Goal: Information Seeking & Learning: Learn about a topic

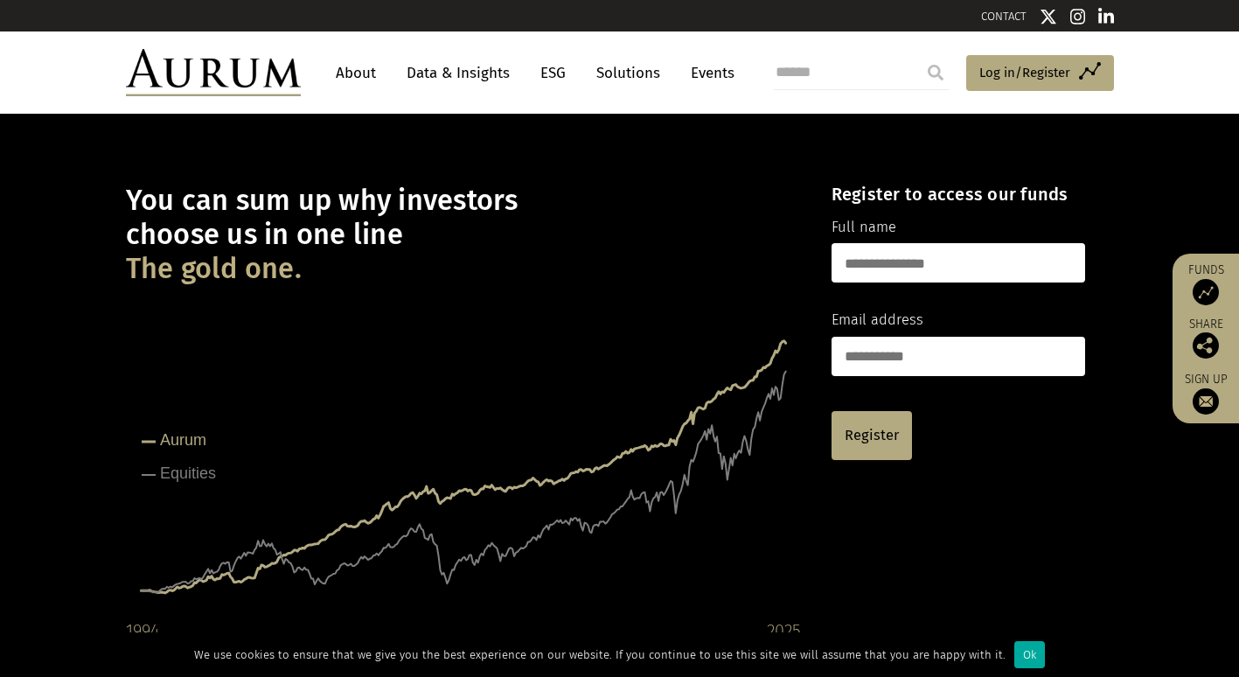
click at [365, 77] on link "About" at bounding box center [356, 73] width 58 height 32
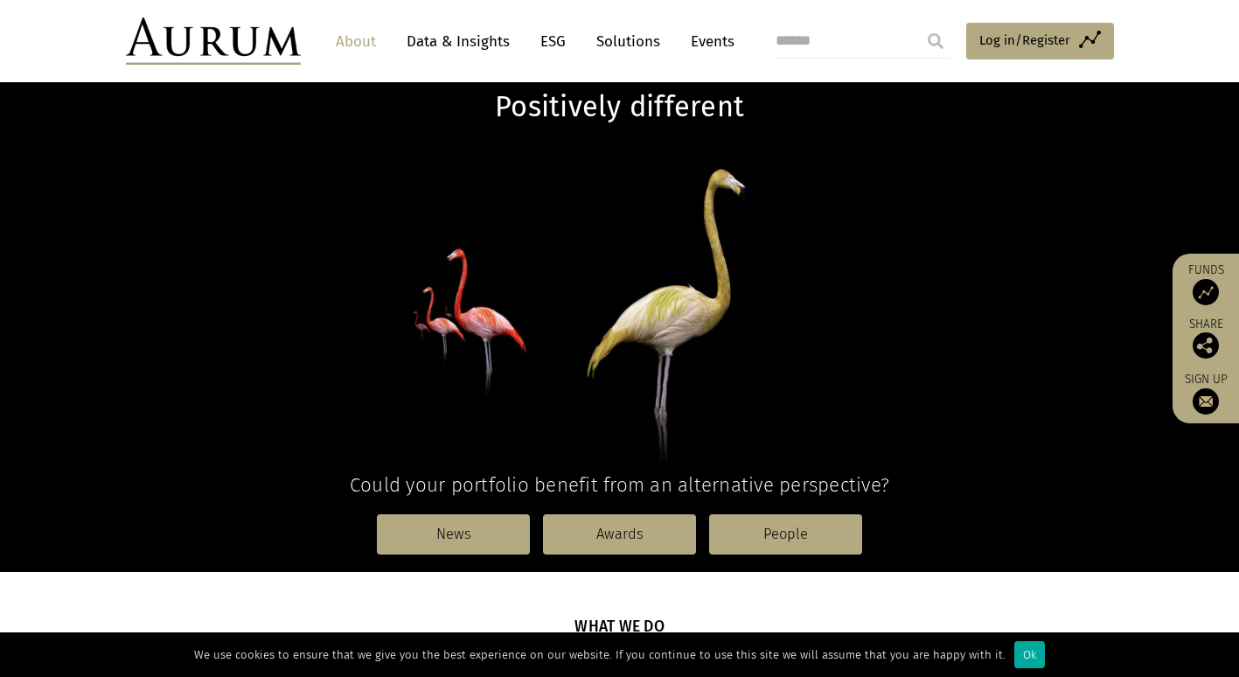
scroll to position [107, 0]
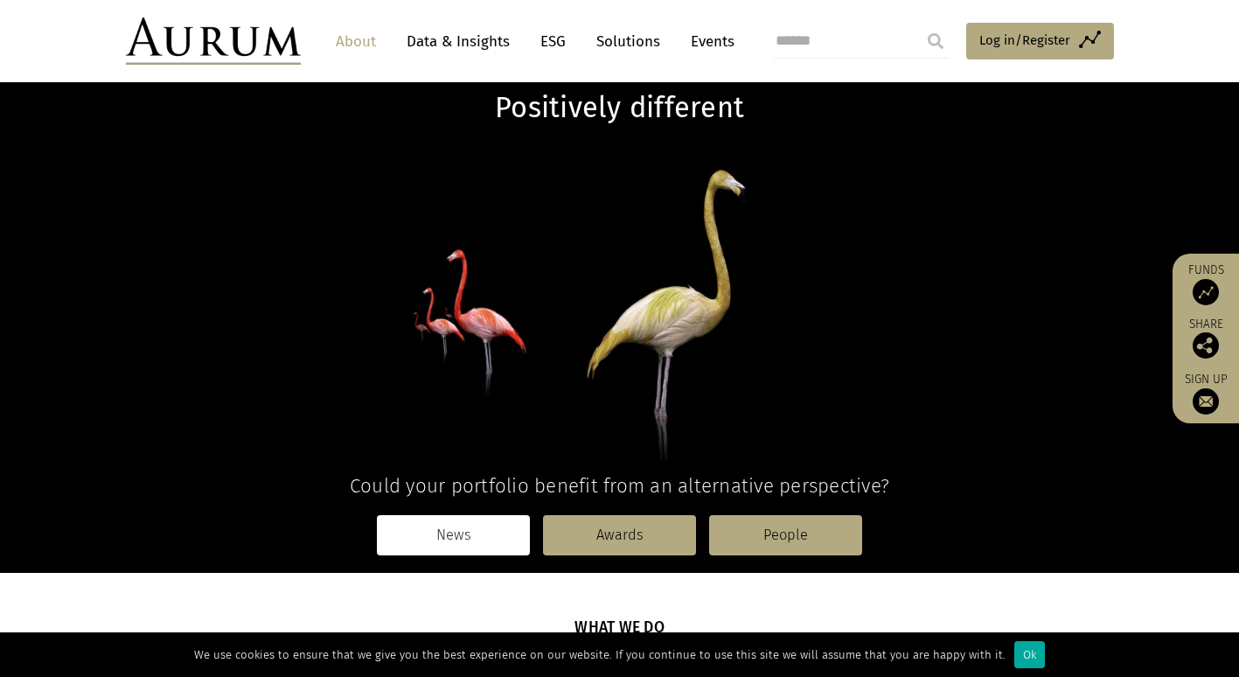
click at [466, 536] on link "News" at bounding box center [453, 535] width 153 height 40
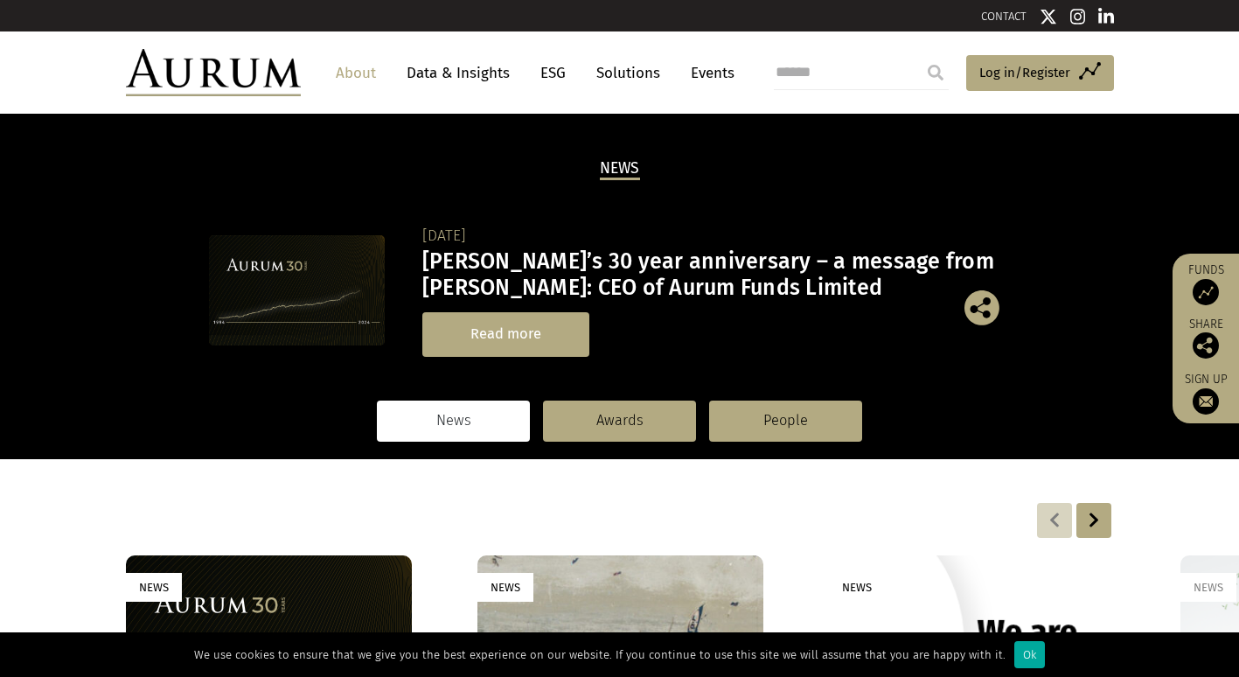
click at [501, 337] on link "Read more" at bounding box center [505, 334] width 167 height 45
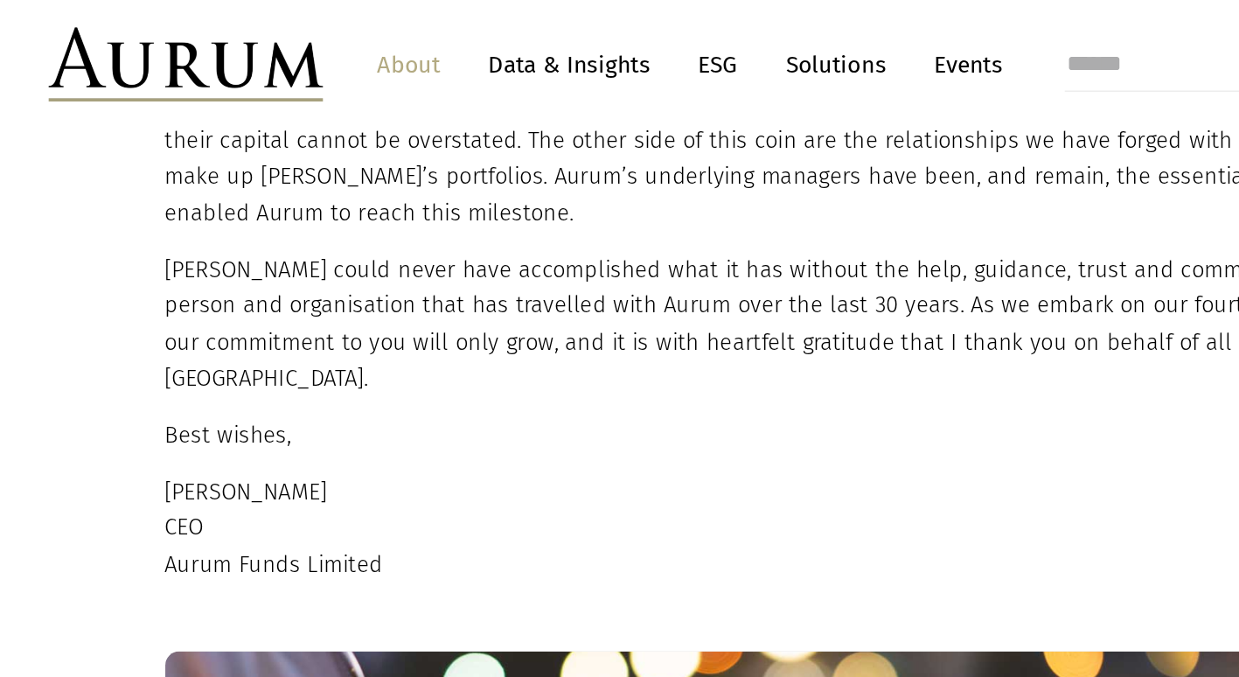
scroll to position [1651, 0]
